Goal: Task Accomplishment & Management: Use online tool/utility

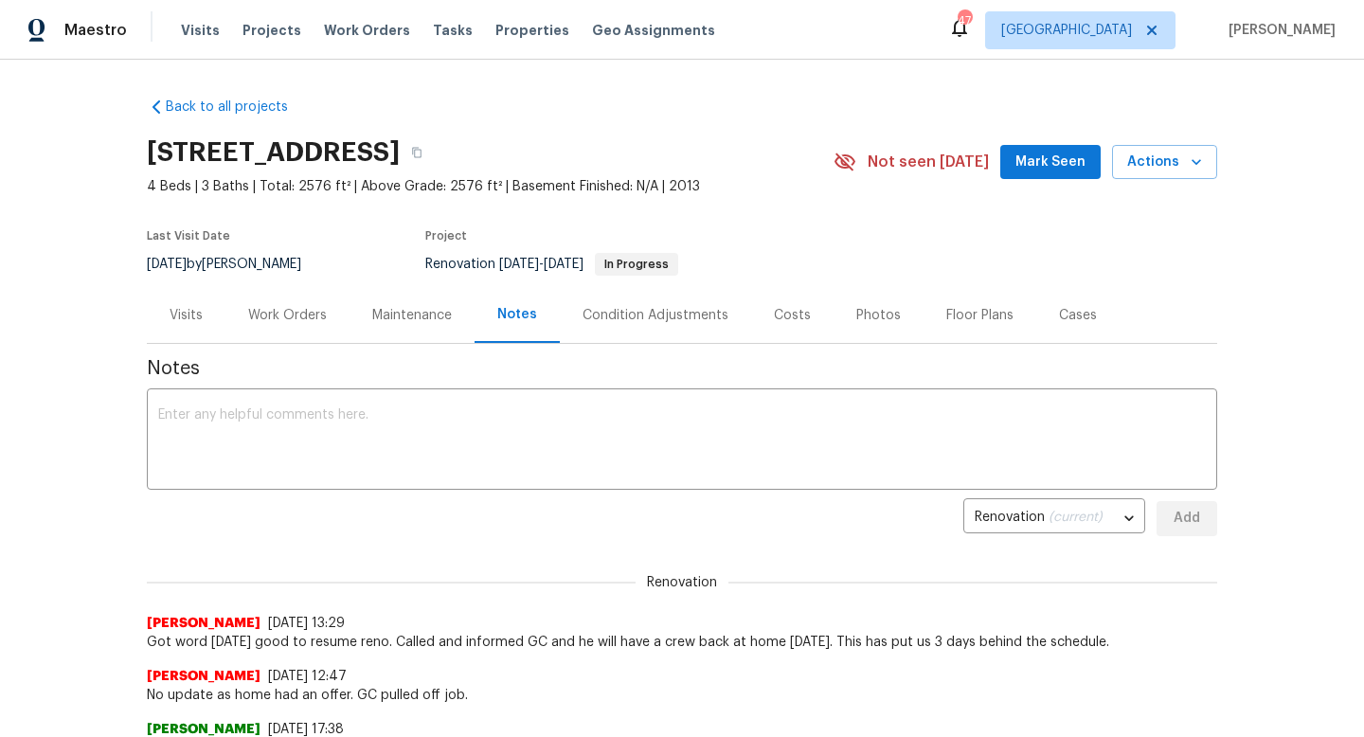
click at [1035, 166] on span "Mark Seen" at bounding box center [1051, 163] width 70 height 24
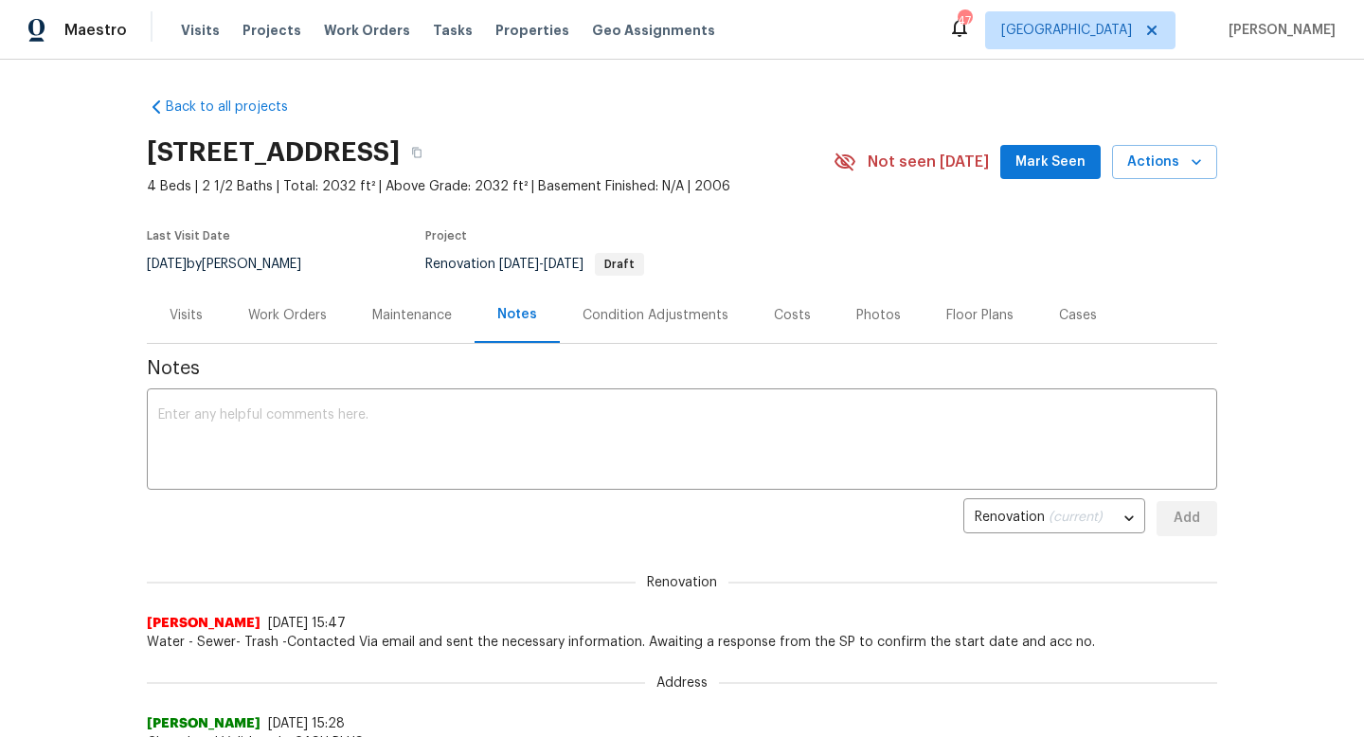
click at [1031, 164] on span "Mark Seen" at bounding box center [1051, 163] width 70 height 24
